Goal: Entertainment & Leisure: Consume media (video, audio)

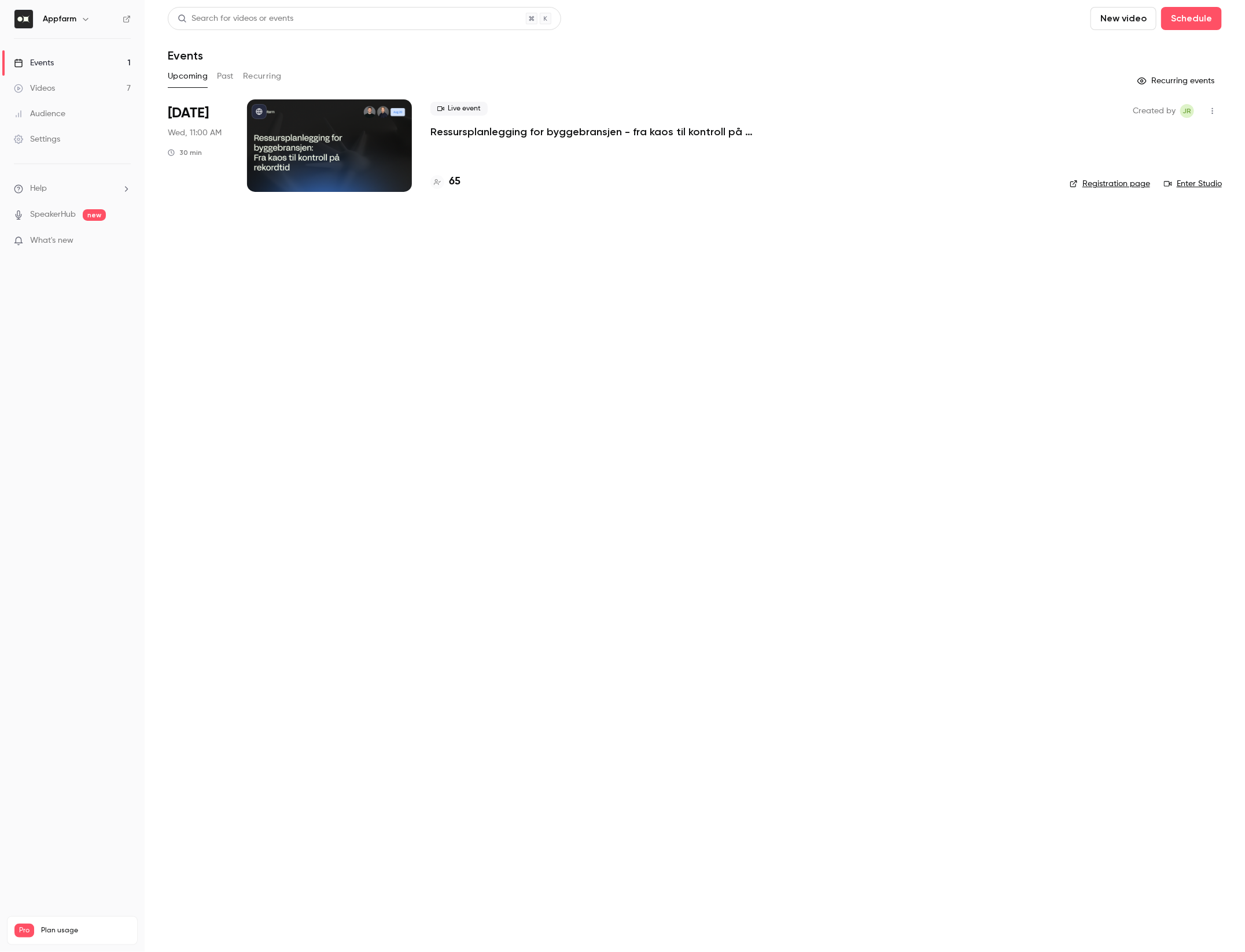
drag, startPoint x: 62, startPoint y: 90, endPoint x: 111, endPoint y: 98, distance: 49.6
click at [62, 90] on link "Videos 7" at bounding box center [72, 88] width 145 height 25
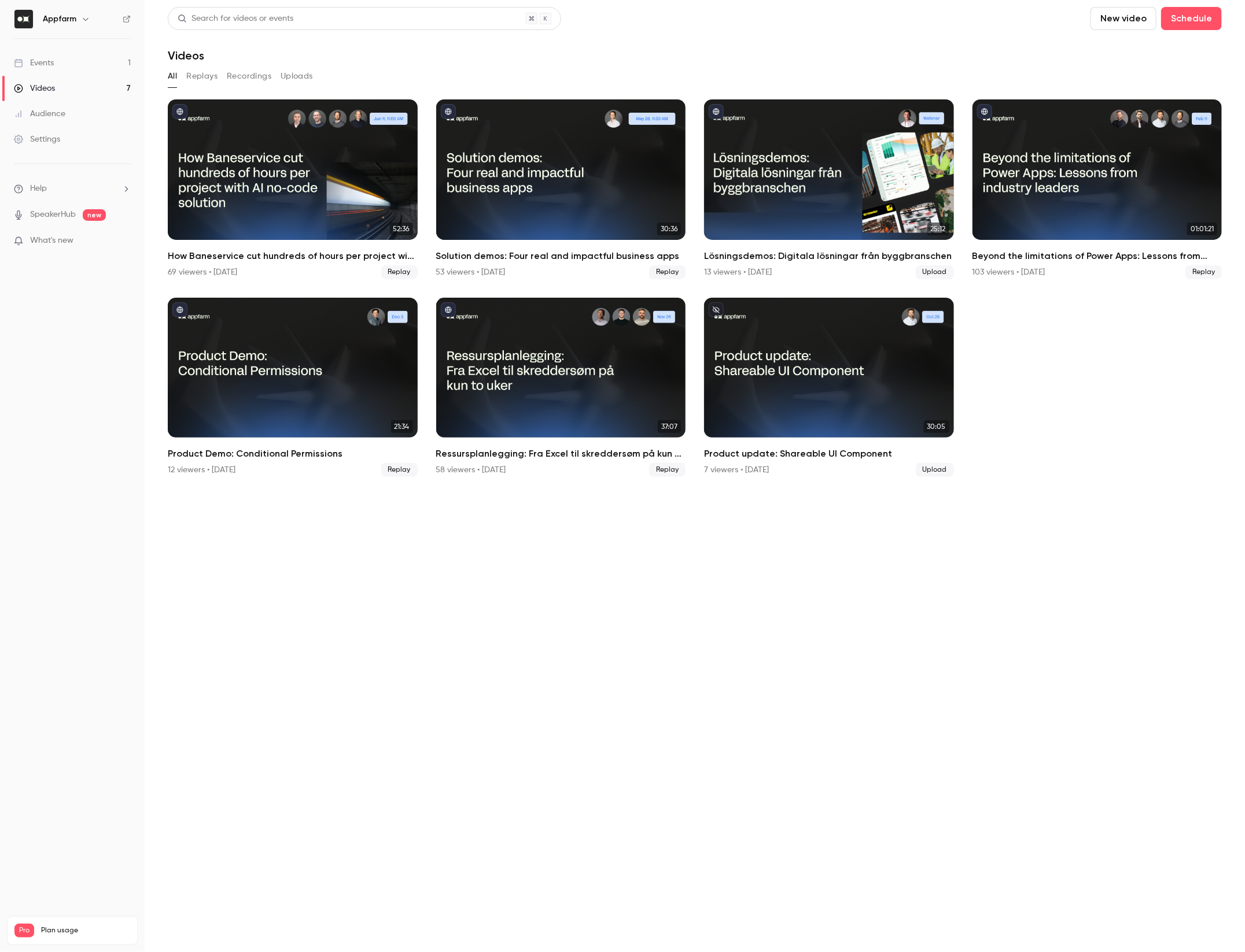
click at [246, 79] on button "Recordings" at bounding box center [248, 77] width 44 height 19
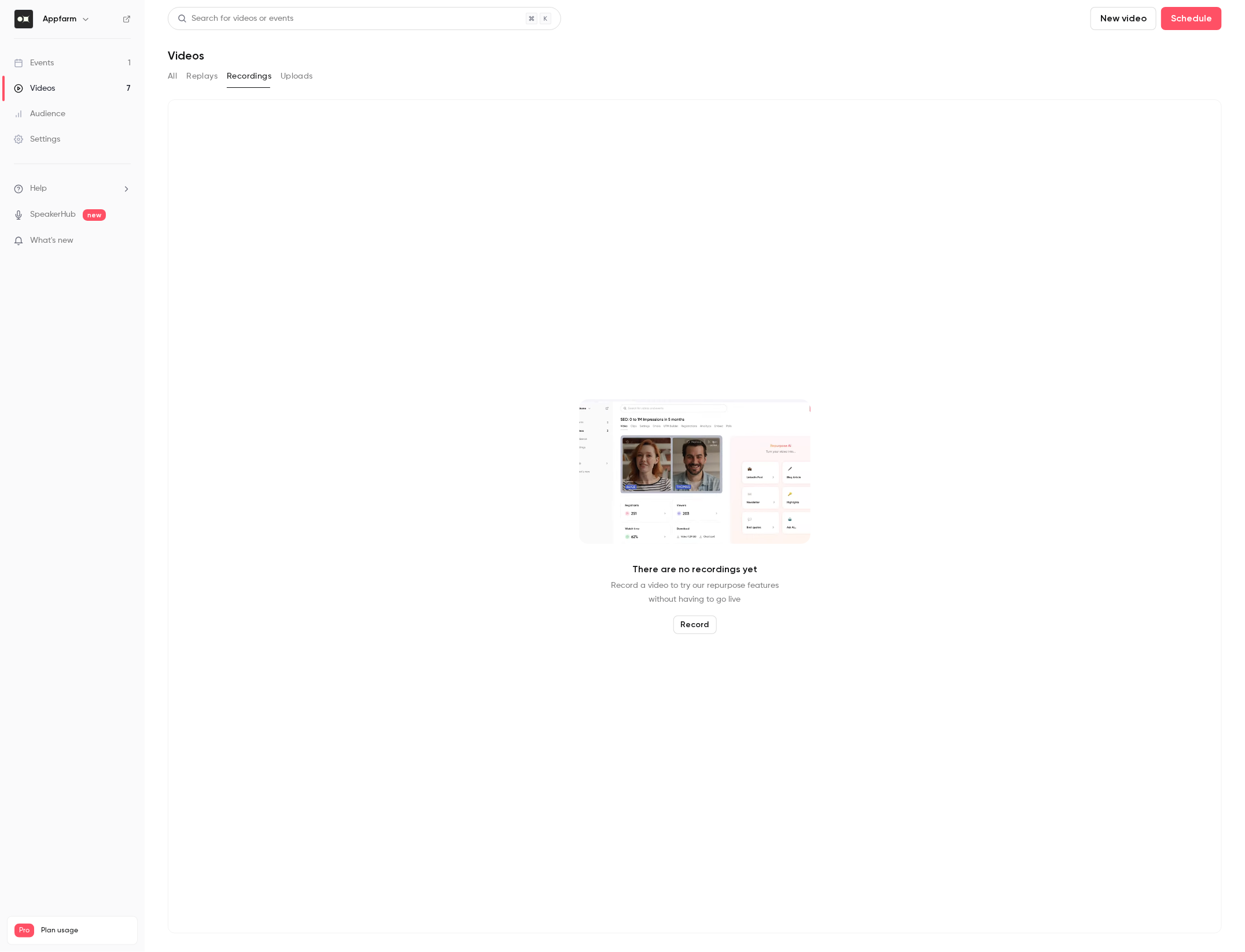
click at [180, 80] on div "All Replays Recordings Uploads" at bounding box center [695, 77] width 1054 height 19
click at [173, 78] on button "All" at bounding box center [172, 77] width 9 height 19
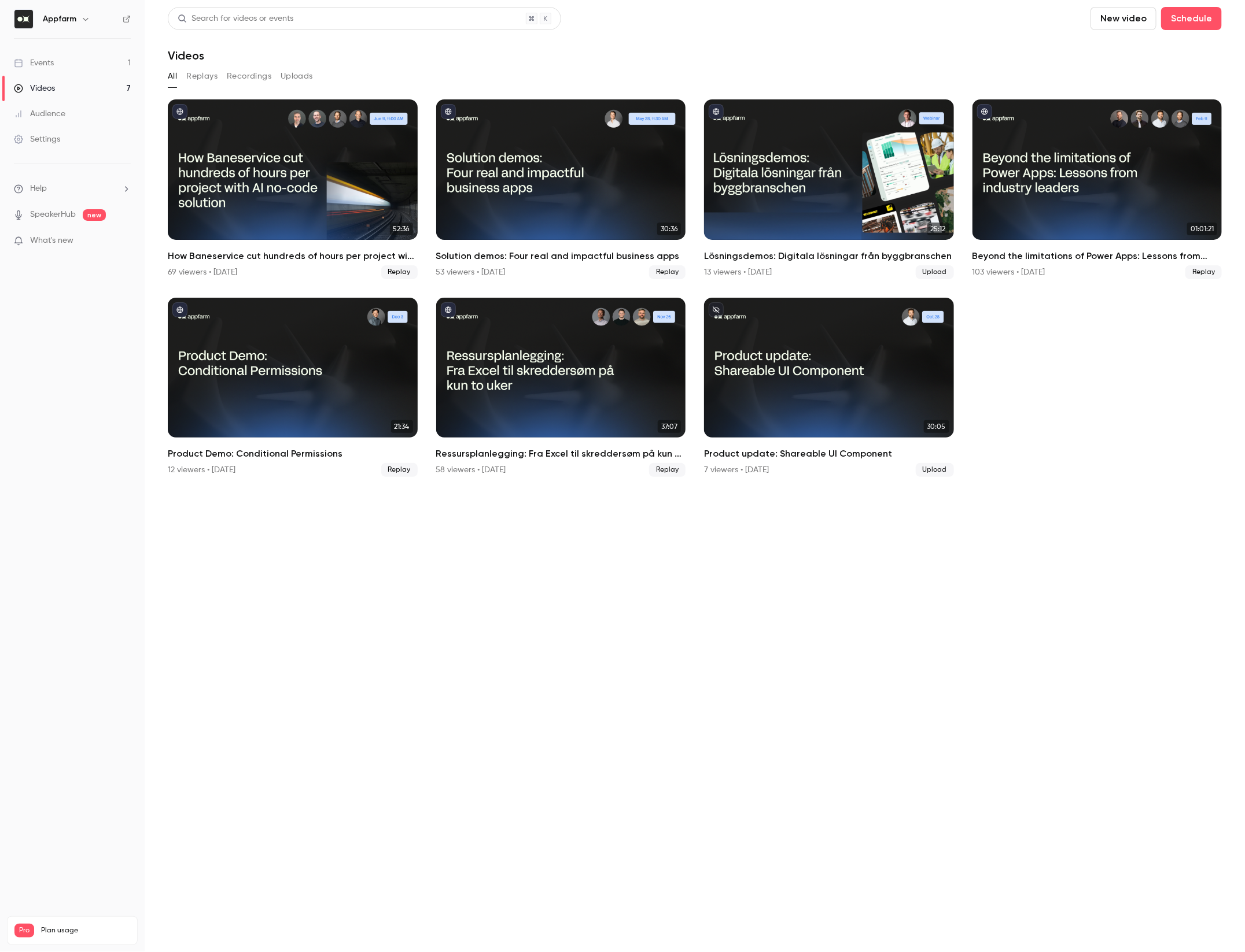
click at [76, 67] on link "Events 1" at bounding box center [72, 62] width 145 height 25
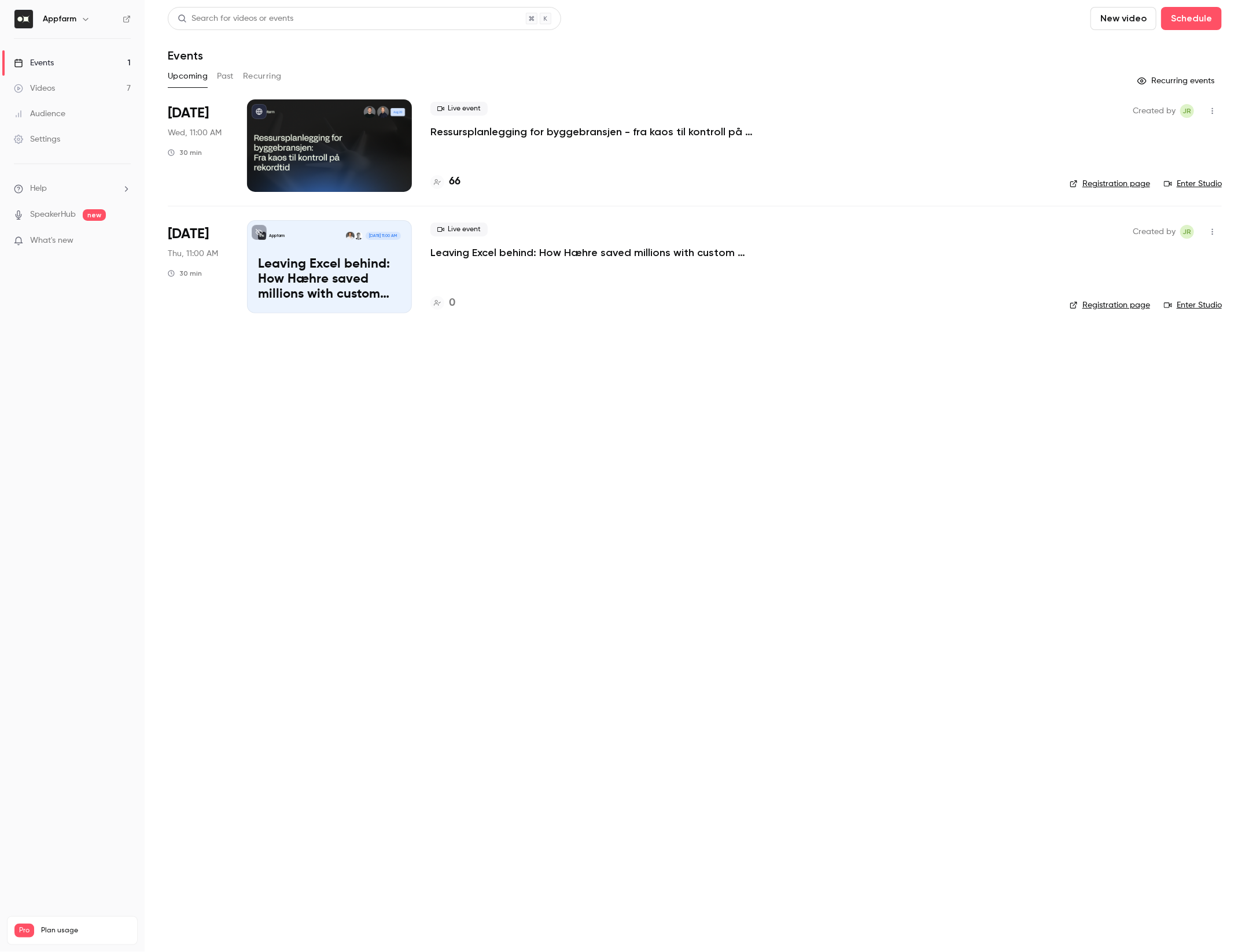
click at [353, 145] on div at bounding box center [330, 146] width 165 height 93
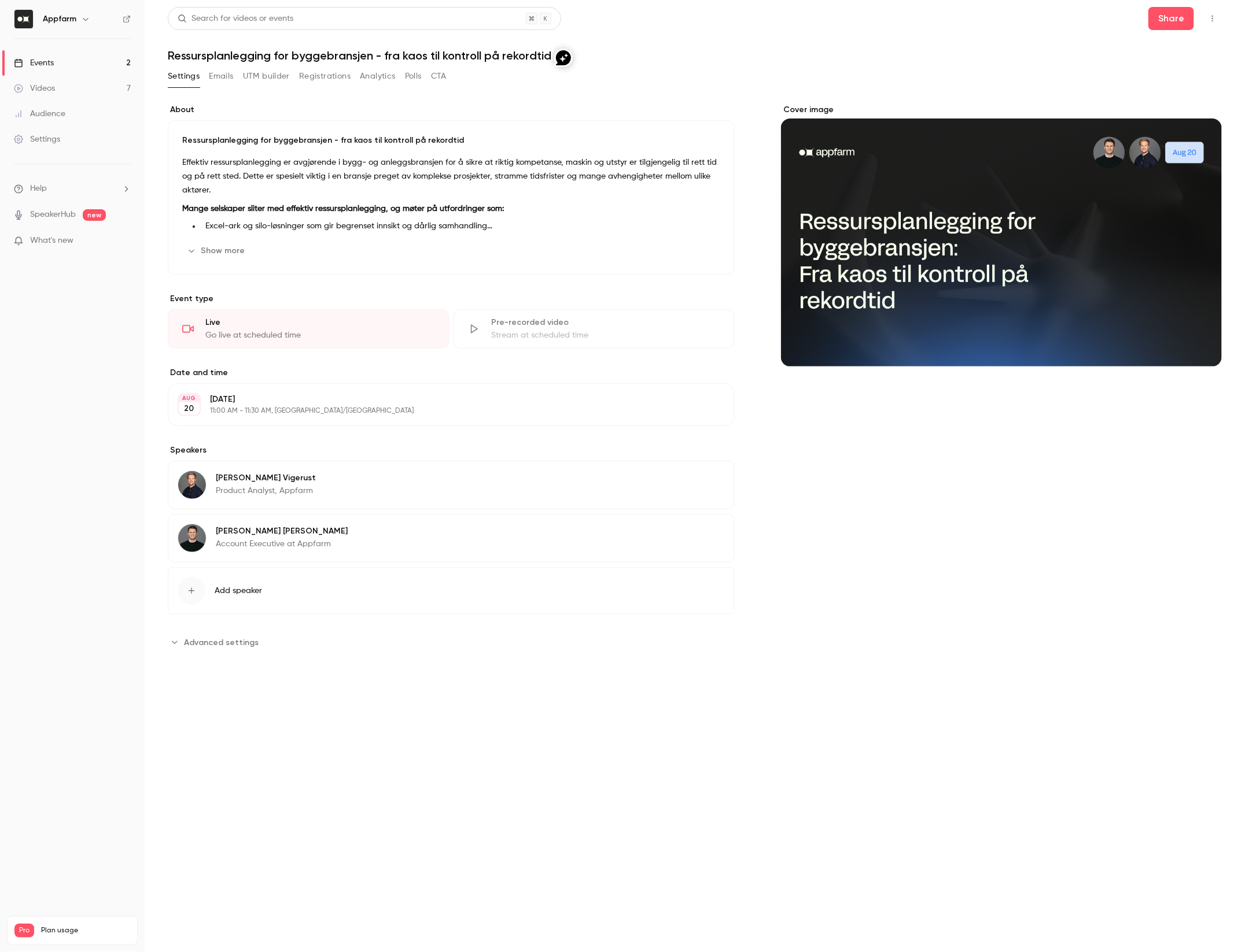
click at [266, 77] on button "UTM builder" at bounding box center [266, 77] width 47 height 19
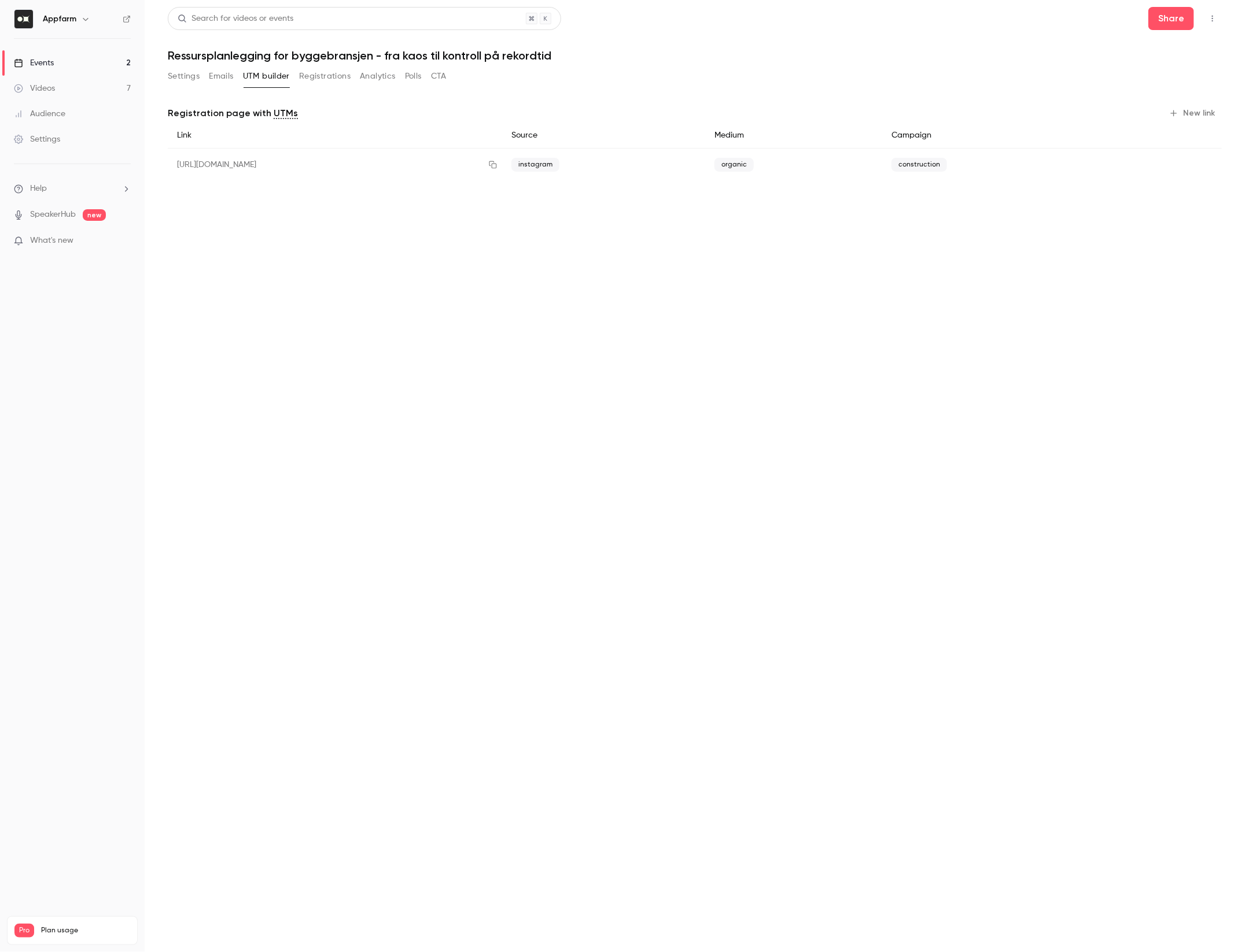
click at [57, 83] on link "Videos 7" at bounding box center [72, 88] width 145 height 25
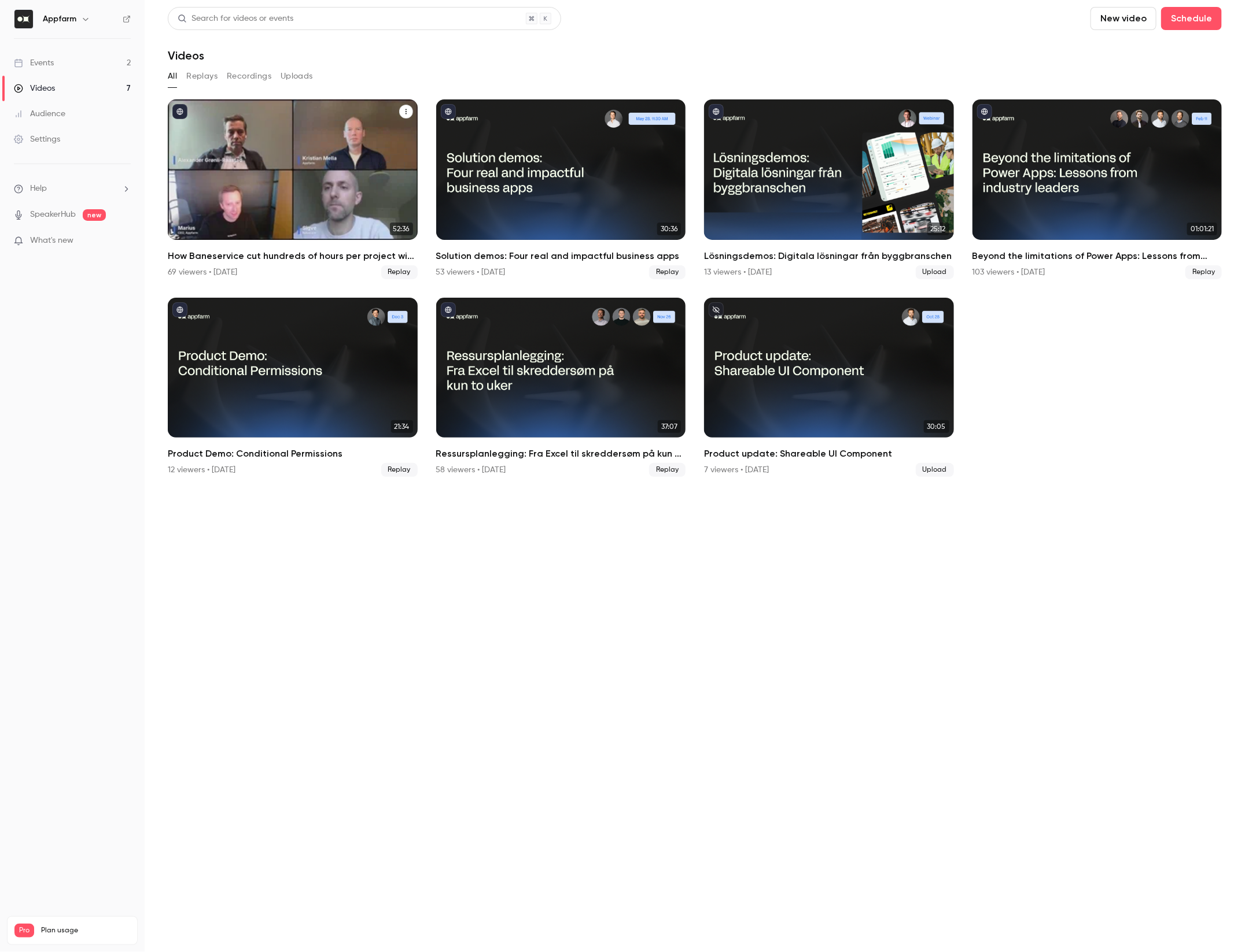
click at [328, 194] on div "How Baneservice cut hundreds of hours per project with AI no-code solution" at bounding box center [293, 169] width 250 height 140
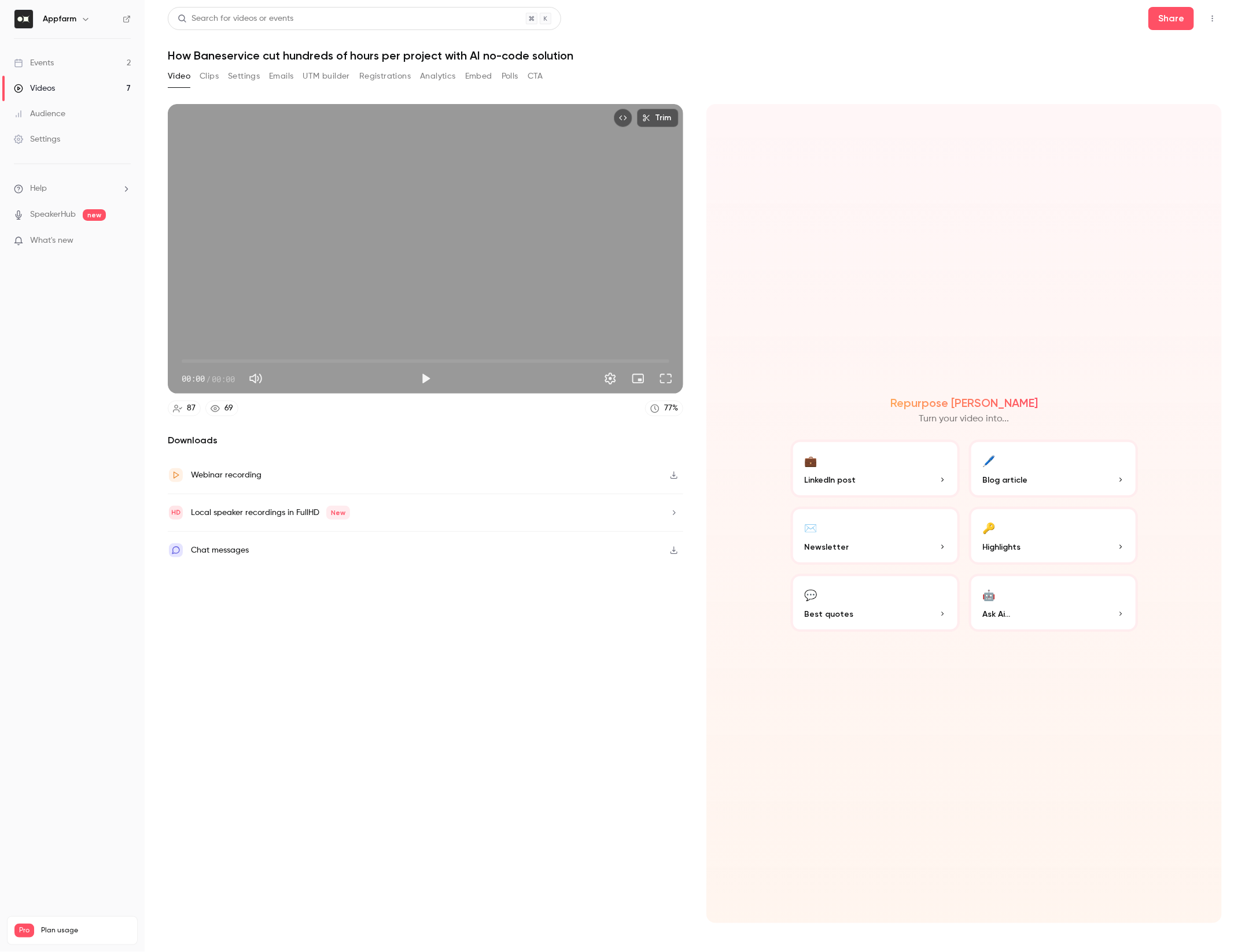
click at [309, 82] on button "UTM builder" at bounding box center [326, 77] width 47 height 19
